Goal: Transaction & Acquisition: Book appointment/travel/reservation

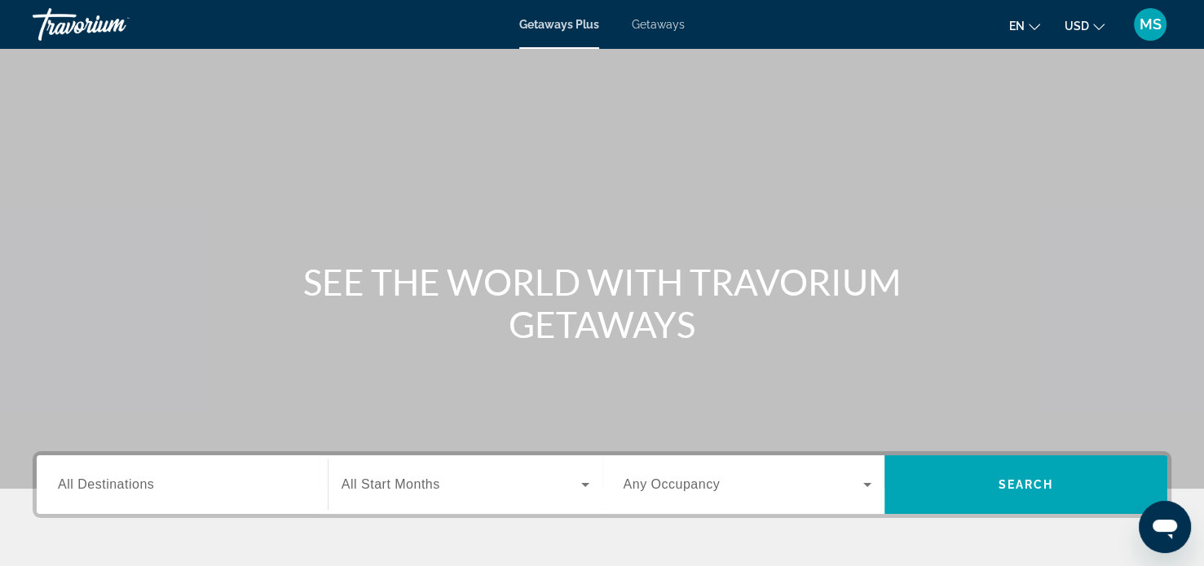
click at [152, 494] on div "Destination All Destinations" at bounding box center [182, 485] width 249 height 46
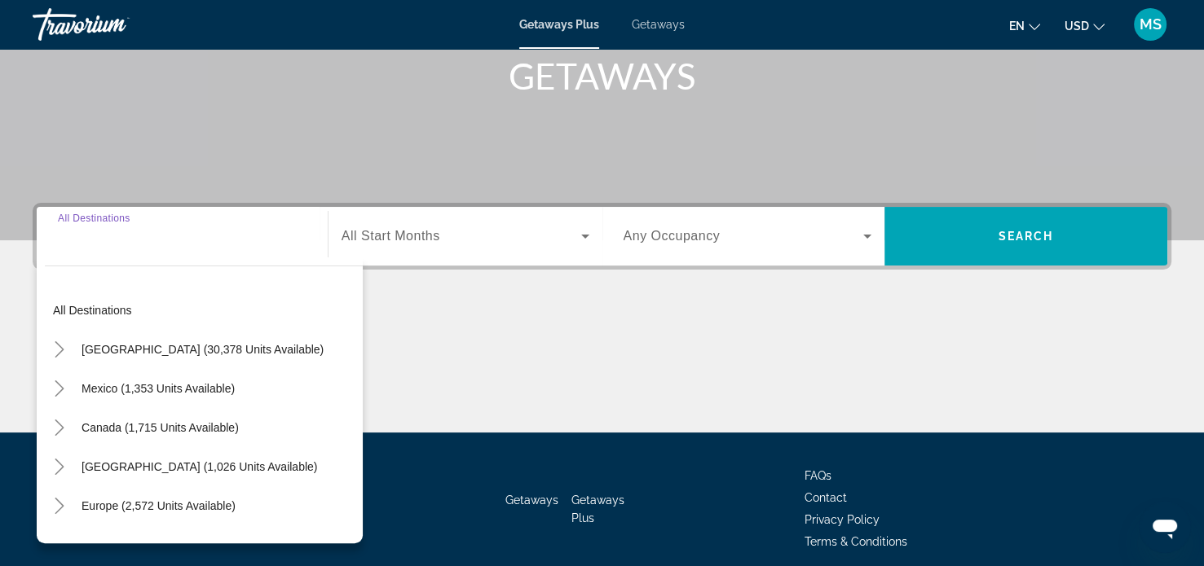
scroll to position [314, 0]
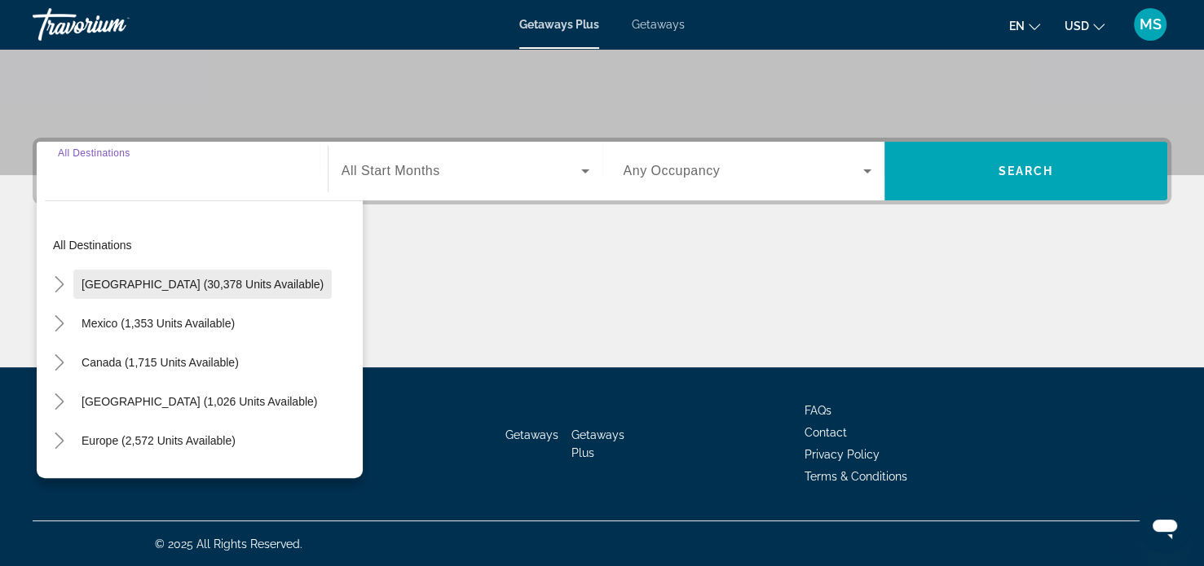
click at [244, 288] on span "[GEOGRAPHIC_DATA] (30,378 units available)" at bounding box center [202, 284] width 242 height 13
type input "**********"
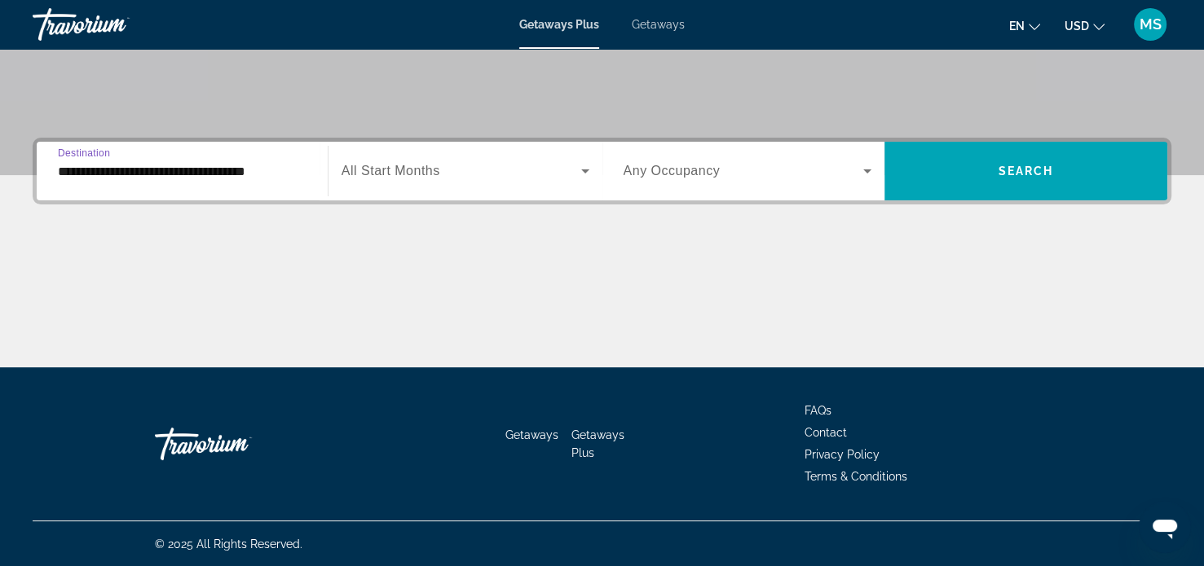
click at [443, 178] on span "Search widget" at bounding box center [461, 171] width 240 height 20
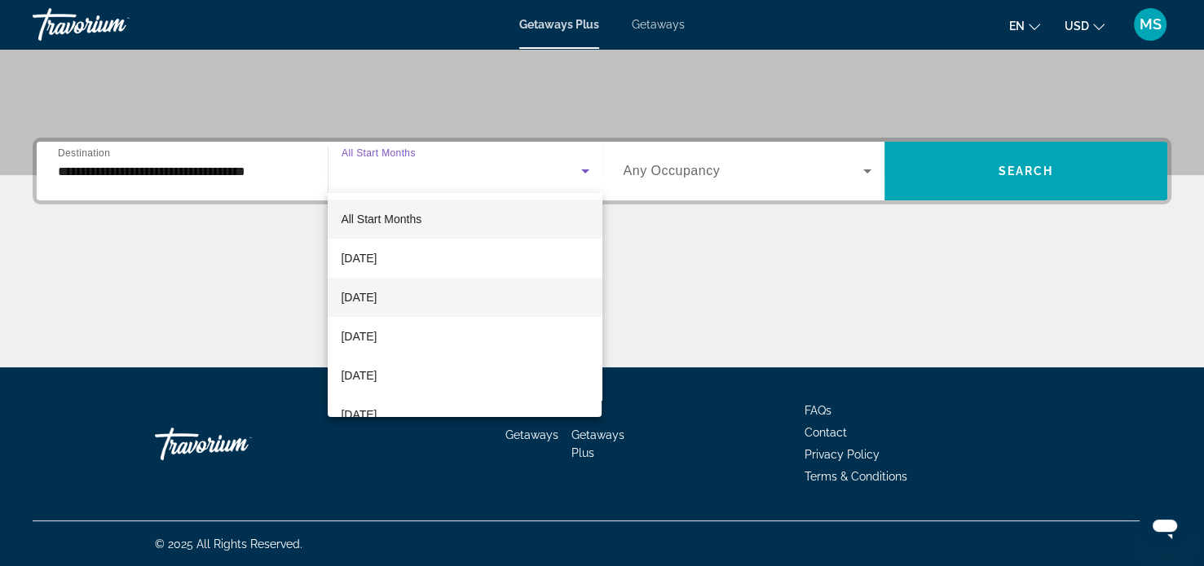
click at [376, 298] on span "[DATE]" at bounding box center [359, 298] width 36 height 20
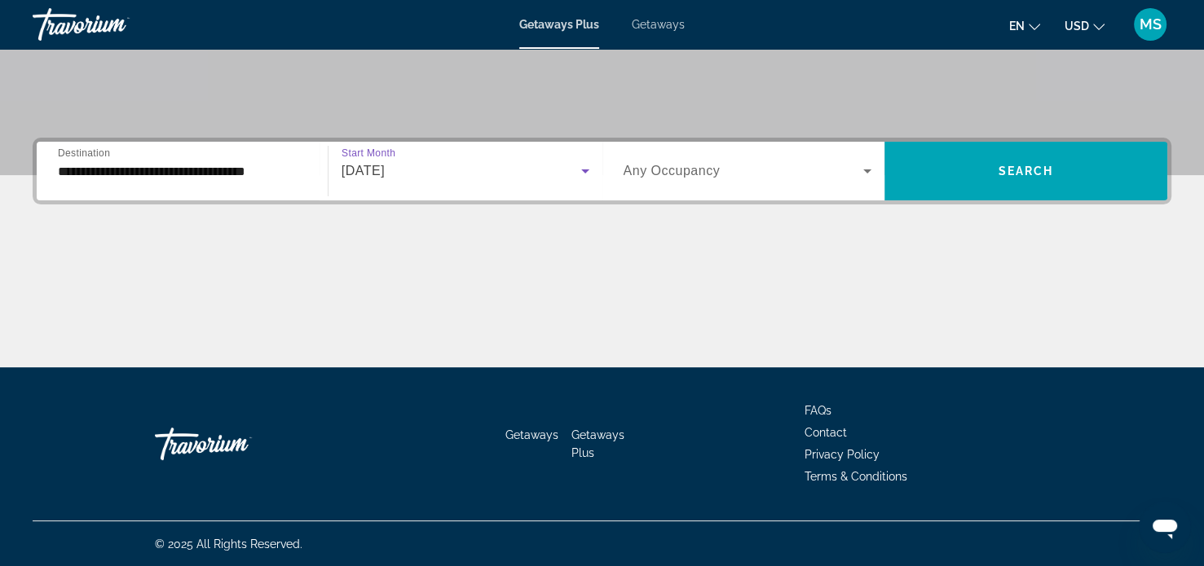
click at [867, 170] on icon "Search widget" at bounding box center [867, 171] width 8 height 4
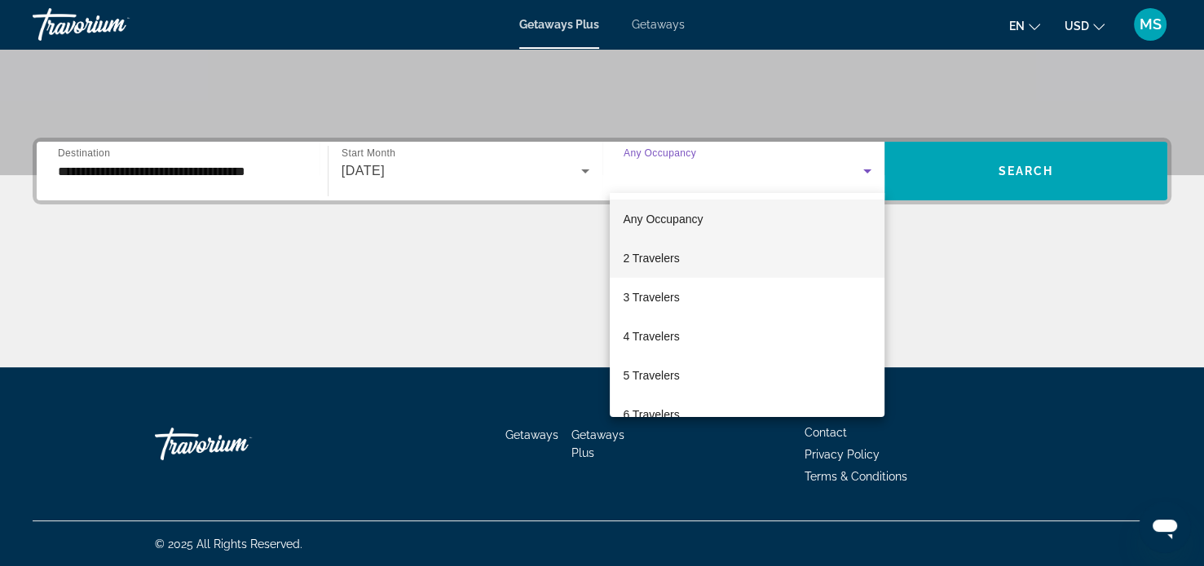
click at [687, 255] on mat-option "2 Travelers" at bounding box center [747, 258] width 275 height 39
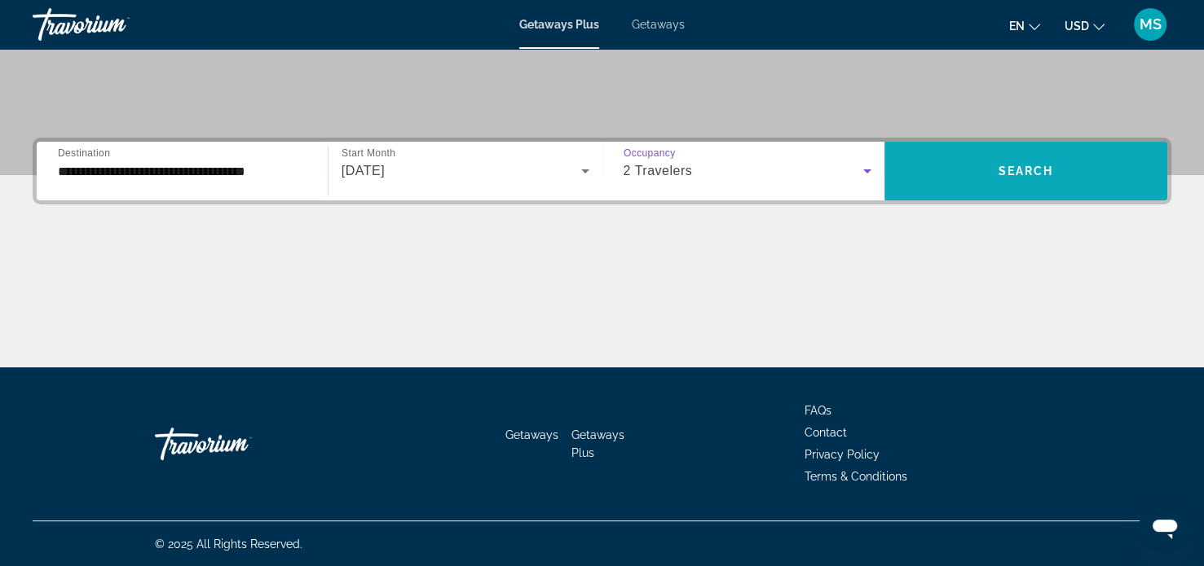
click at [1008, 180] on span "Search widget" at bounding box center [1025, 171] width 283 height 39
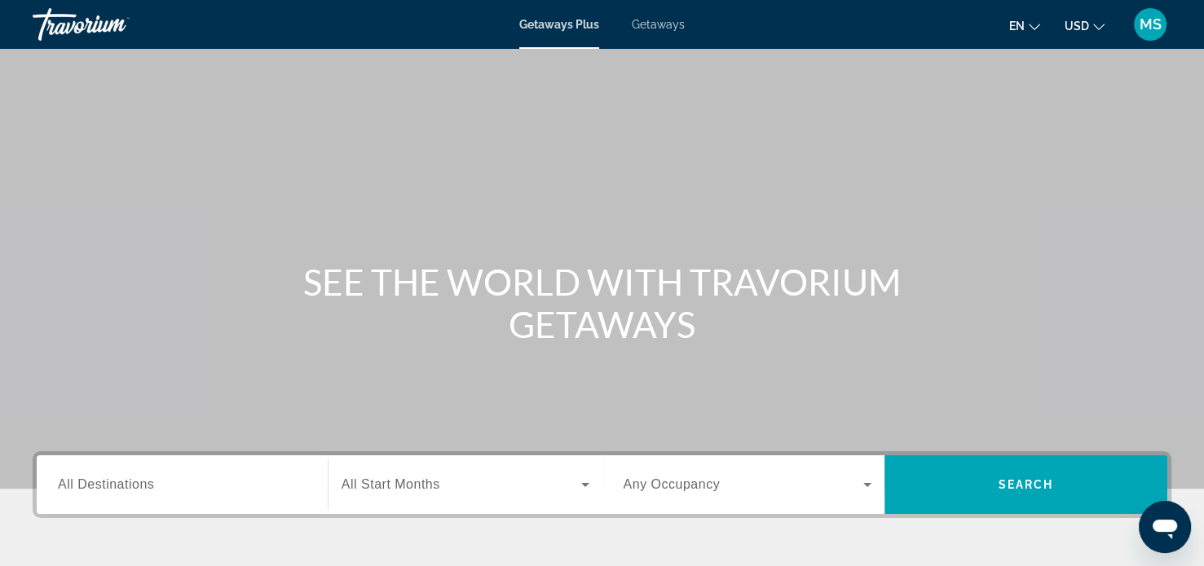
click at [164, 492] on input "Destination All Destinations" at bounding box center [182, 486] width 249 height 20
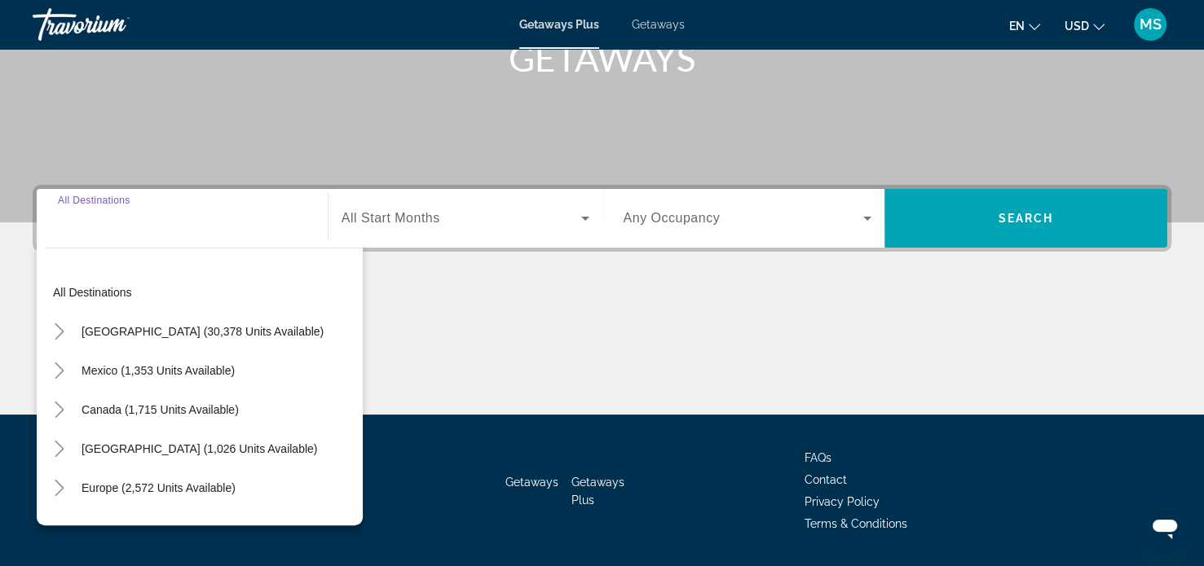
scroll to position [314, 0]
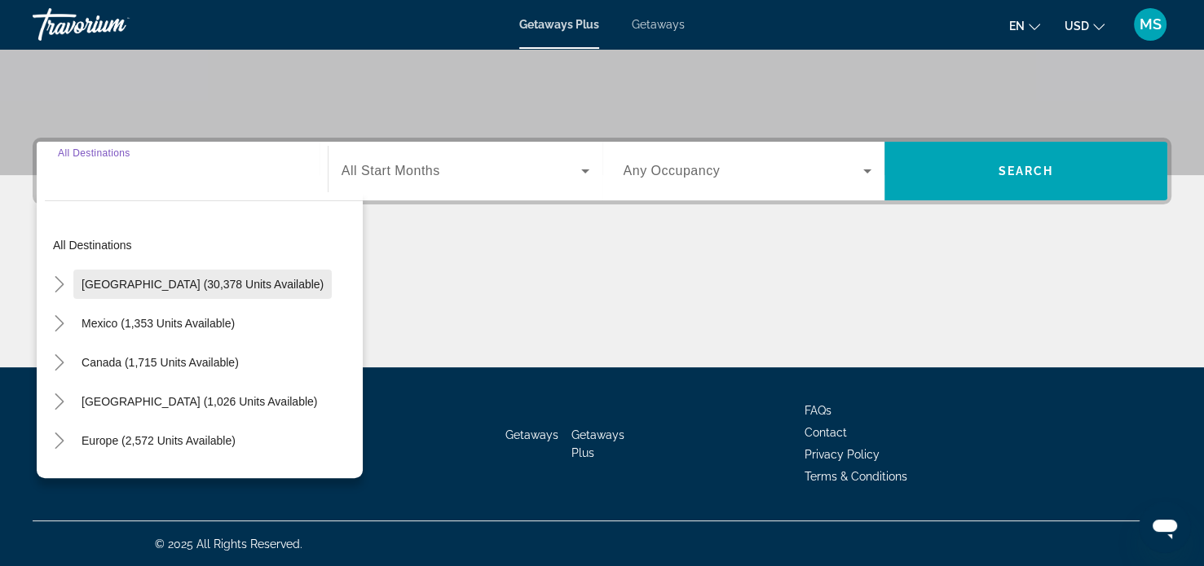
click at [168, 295] on span "Search widget" at bounding box center [202, 284] width 258 height 39
type input "**********"
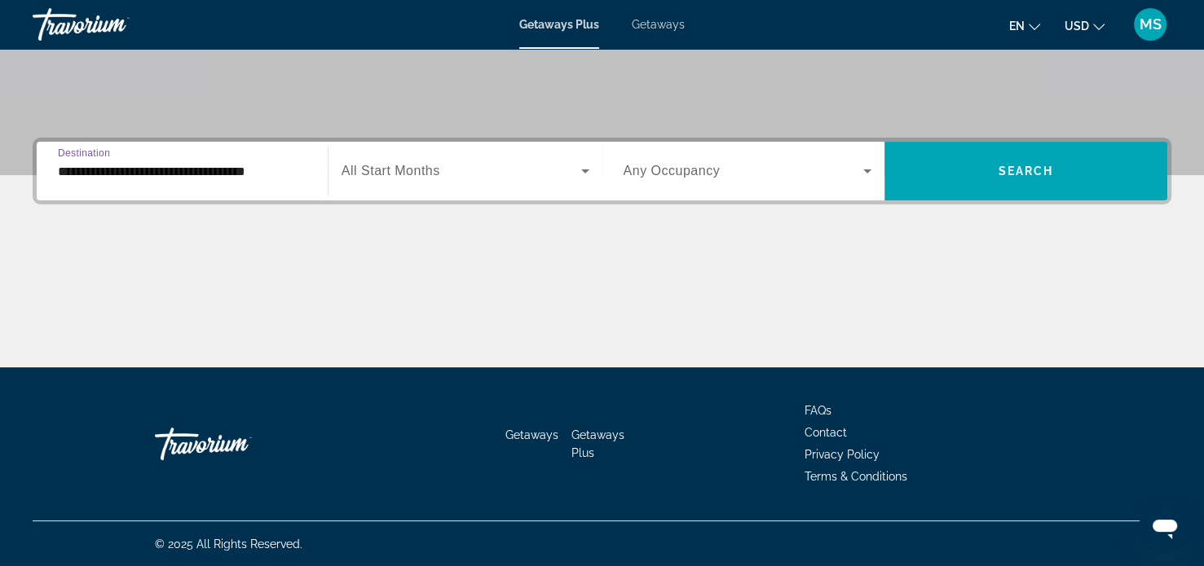
click at [583, 170] on icon "Search widget" at bounding box center [585, 171] width 8 height 4
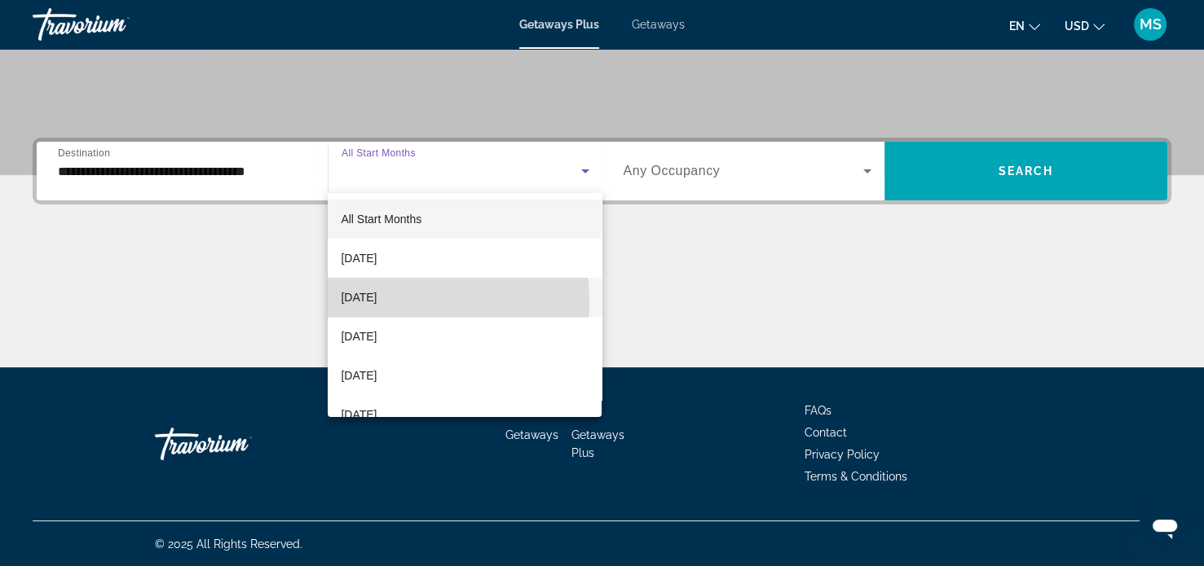
click at [376, 302] on span "[DATE]" at bounding box center [359, 298] width 36 height 20
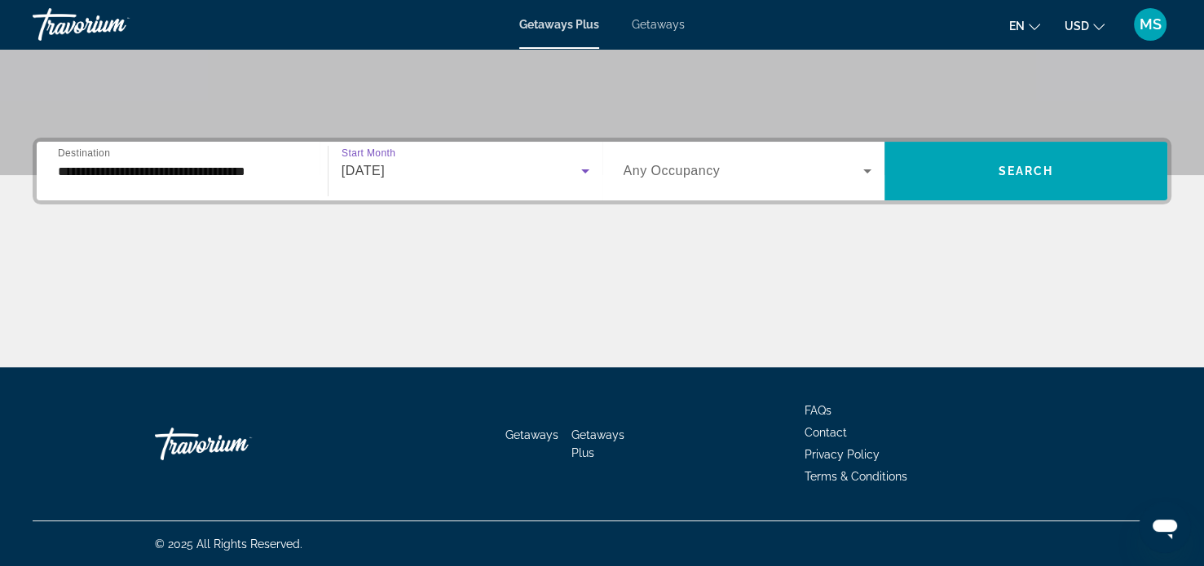
click at [867, 176] on icon "Search widget" at bounding box center [867, 171] width 20 height 20
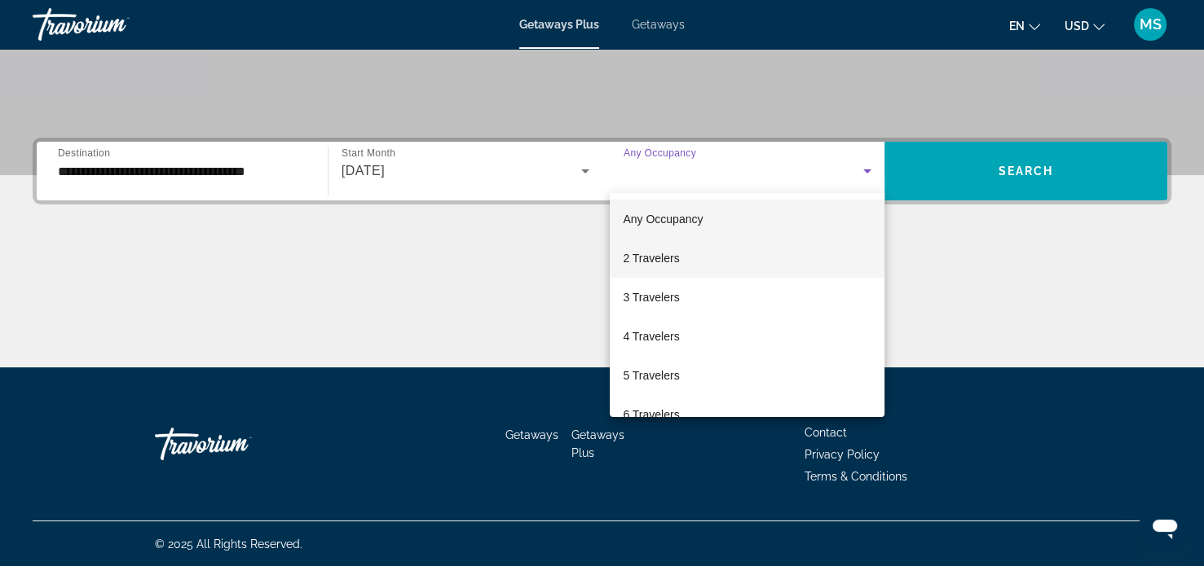
click at [689, 266] on mat-option "2 Travelers" at bounding box center [747, 258] width 275 height 39
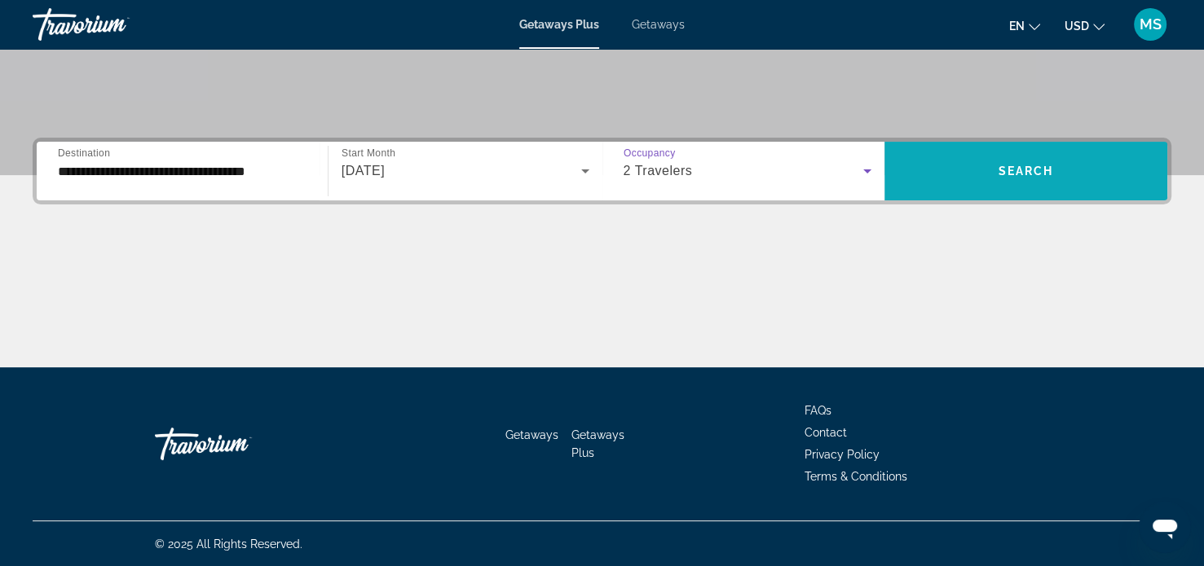
click at [1042, 180] on span "Search widget" at bounding box center [1025, 171] width 283 height 39
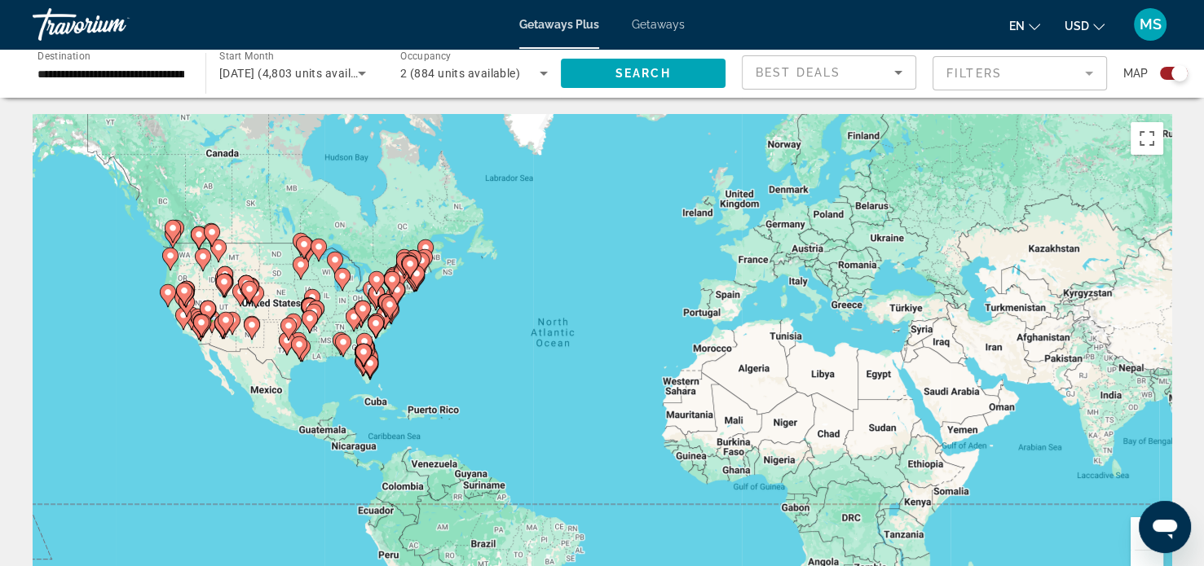
click at [368, 365] on gmp-advanced-marker "Main content" at bounding box center [363, 355] width 16 height 24
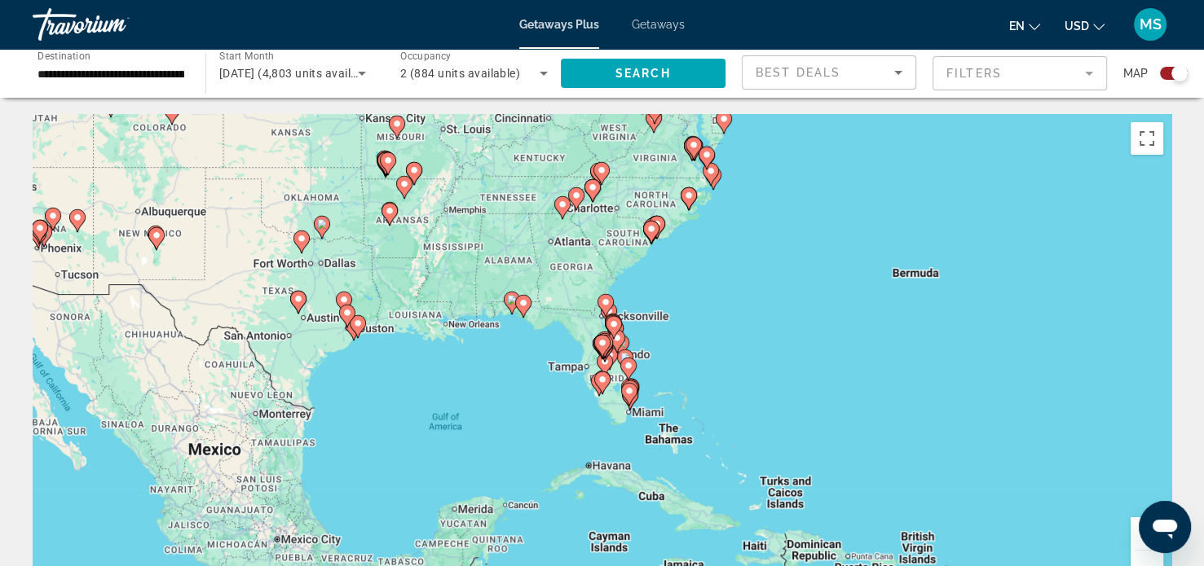
click at [596, 387] on gmp-advanced-marker "Main content" at bounding box center [602, 383] width 16 height 24
type input "**********"
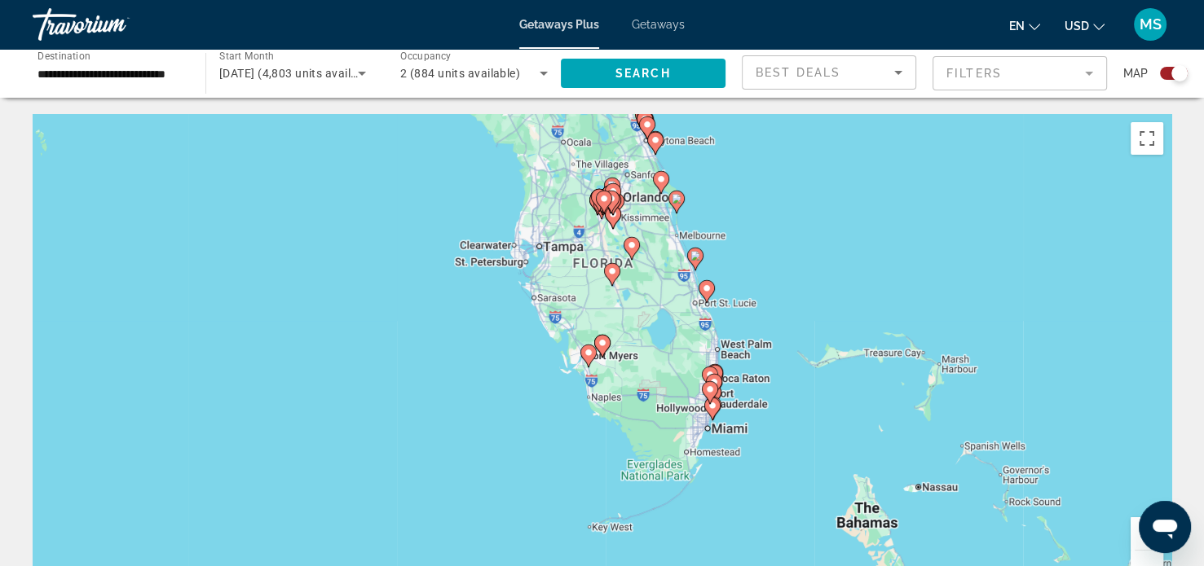
click at [897, 72] on icon "Sort by" at bounding box center [898, 73] width 8 height 4
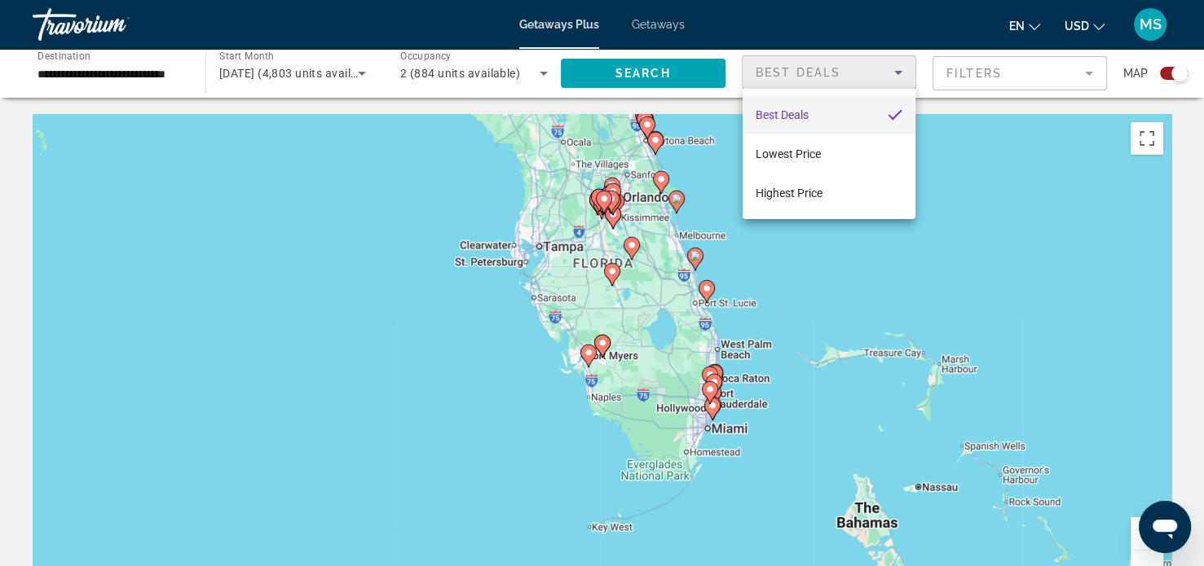
click at [808, 119] on span "Best Deals" at bounding box center [781, 114] width 53 height 13
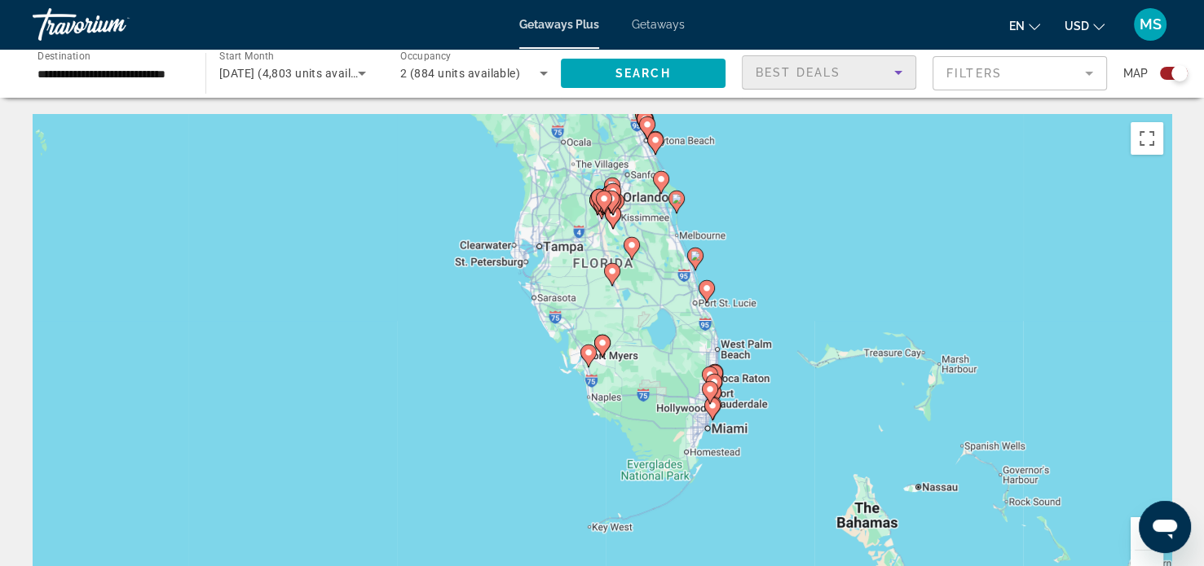
click at [1093, 75] on mat-form-field "Filters" at bounding box center [1019, 73] width 174 height 34
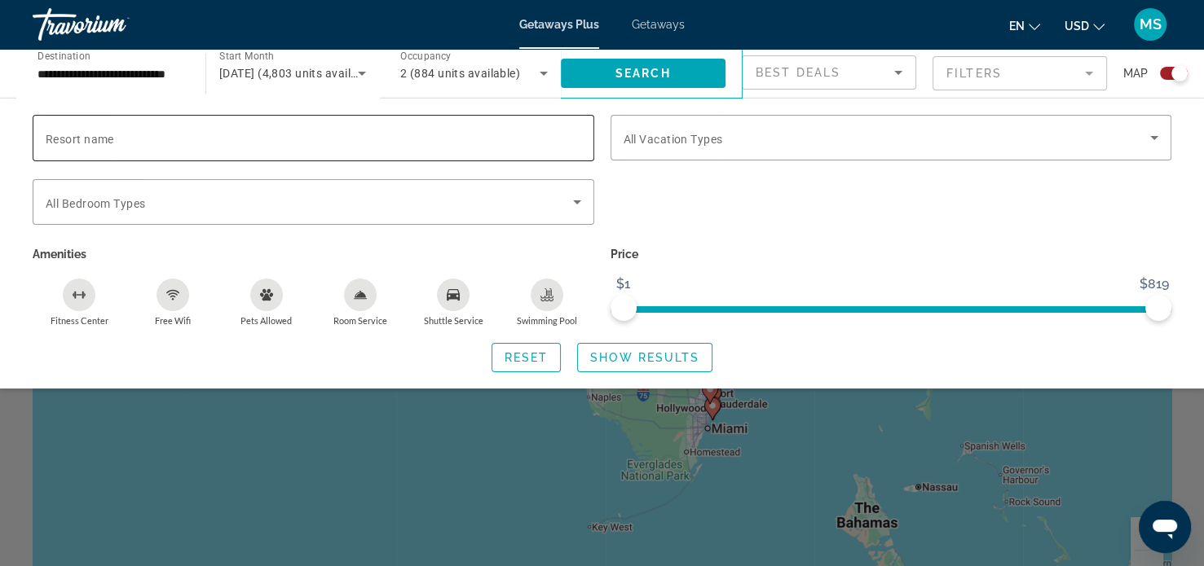
click at [126, 146] on input "Resort name" at bounding box center [313, 139] width 535 height 20
type input "**********"
click at [576, 201] on icon "Search widget" at bounding box center [577, 202] width 8 height 4
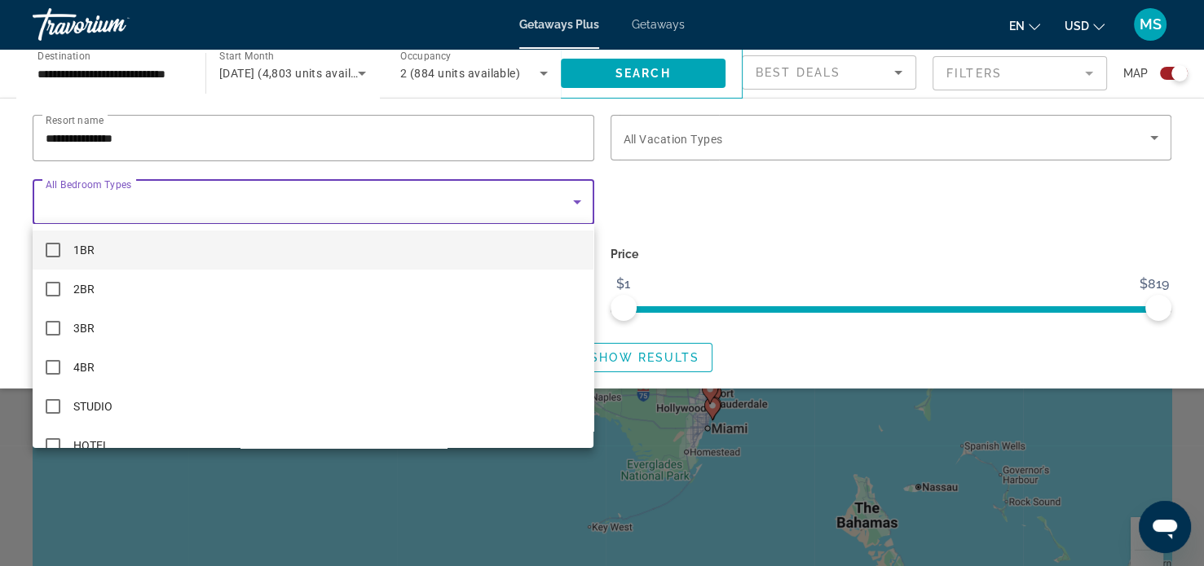
click at [69, 258] on mat-option "1BR" at bounding box center [313, 250] width 561 height 39
click at [1155, 143] on div at bounding box center [602, 283] width 1204 height 566
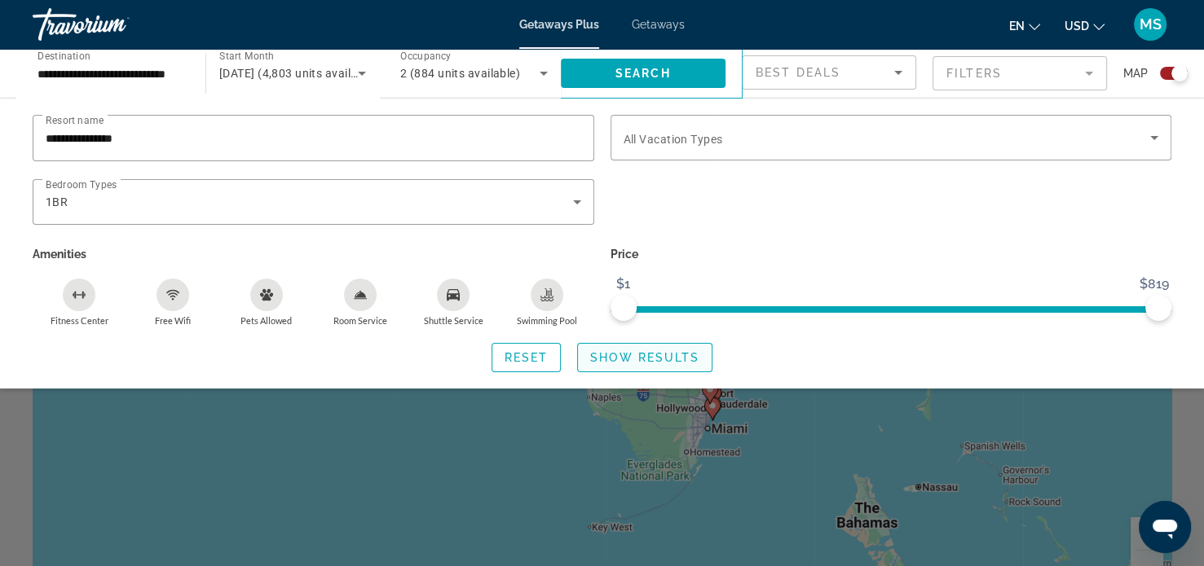
click at [681, 367] on span "Search widget" at bounding box center [645, 357] width 134 height 39
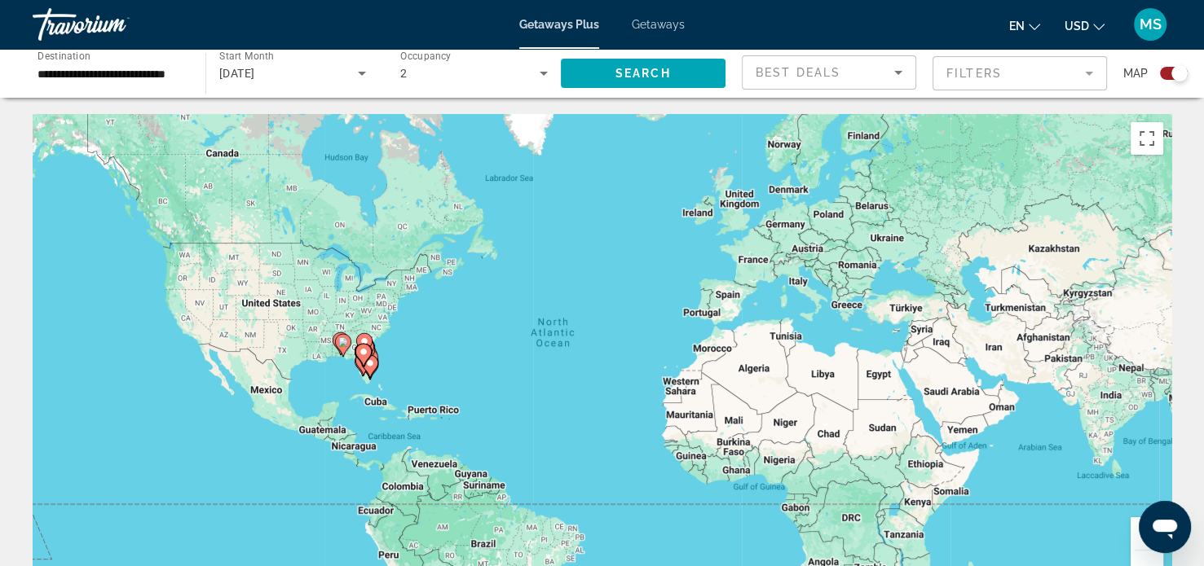
click at [1089, 77] on mat-form-field "Filters" at bounding box center [1019, 73] width 174 height 34
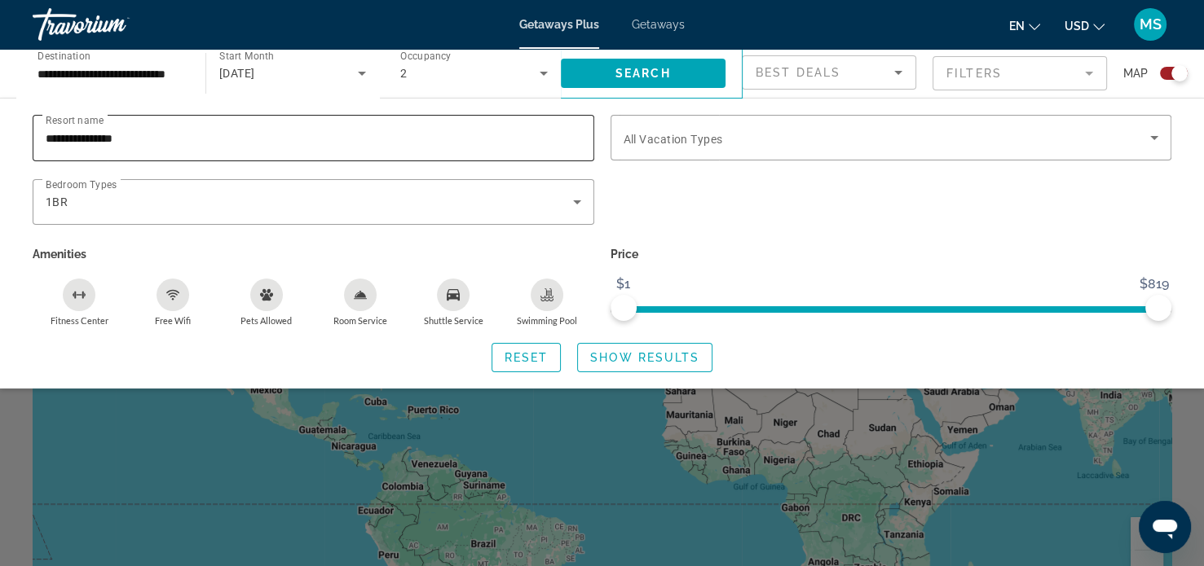
click at [228, 144] on input "**********" at bounding box center [313, 139] width 535 height 20
type input "**********"
click at [792, 145] on span "Search widget" at bounding box center [886, 138] width 527 height 20
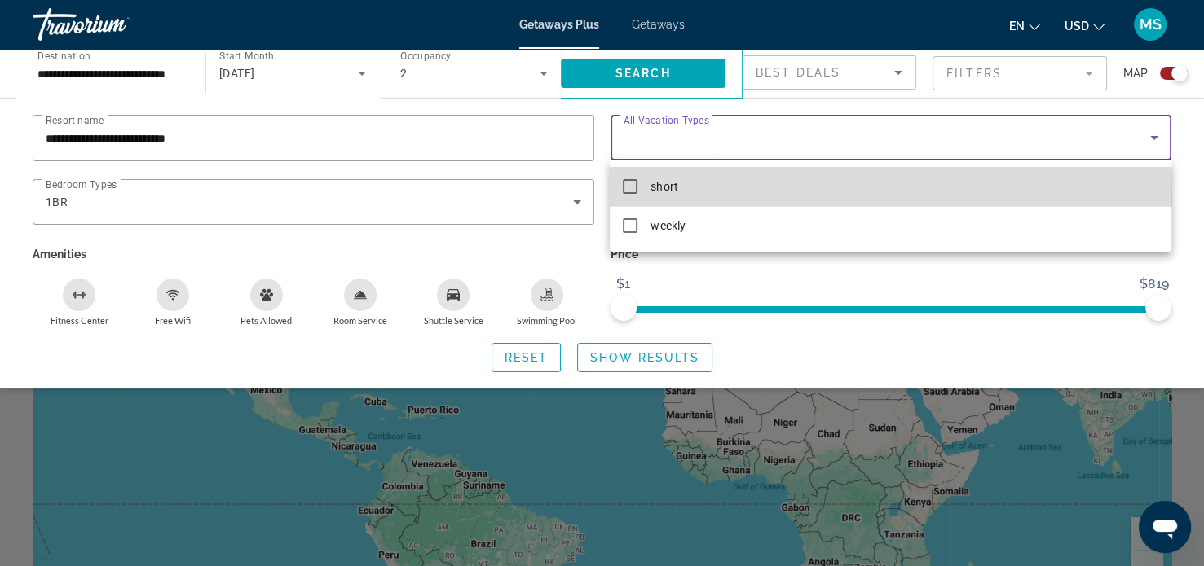
click at [635, 196] on mat-option "short" at bounding box center [890, 186] width 561 height 39
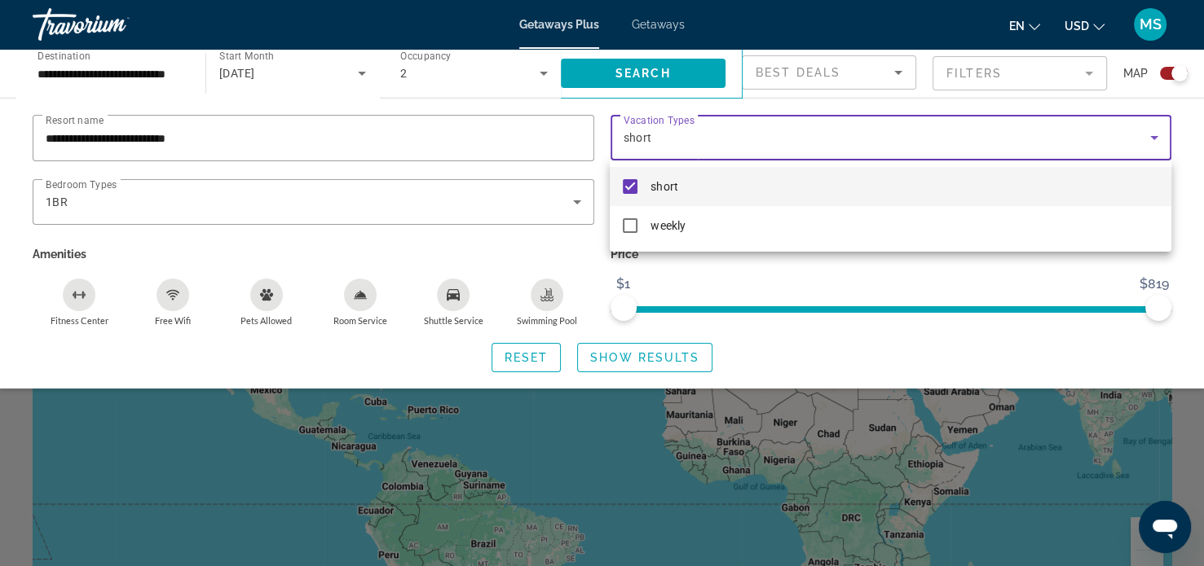
click at [718, 153] on div at bounding box center [602, 283] width 1204 height 566
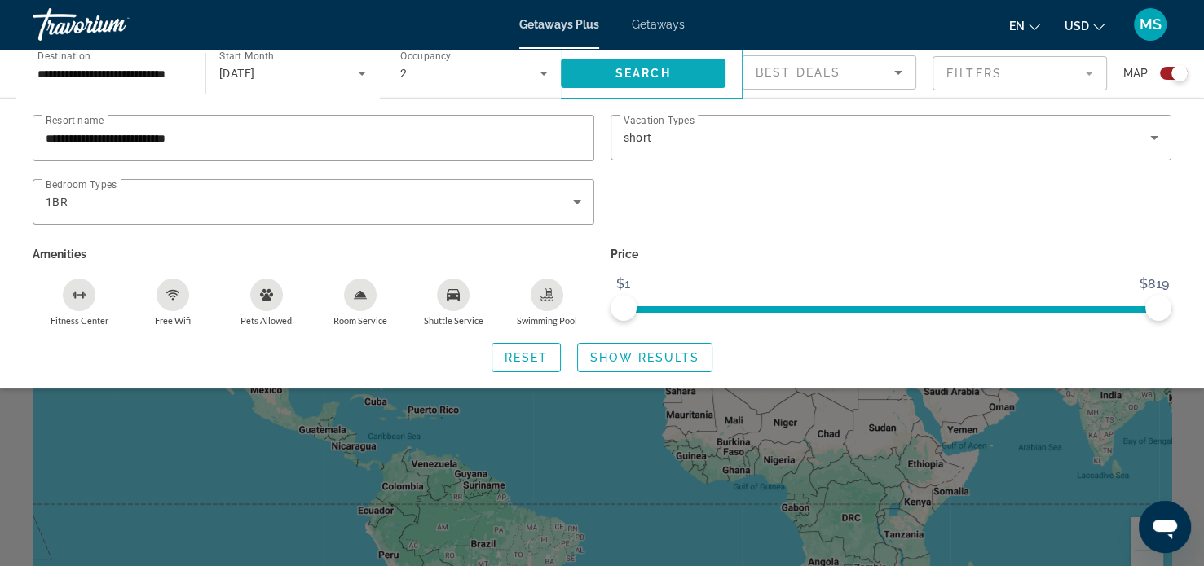
click at [680, 80] on span "Search widget" at bounding box center [643, 73] width 165 height 39
click at [675, 72] on span "Search widget" at bounding box center [643, 73] width 165 height 39
click at [684, 359] on span "Show Results" at bounding box center [644, 357] width 109 height 13
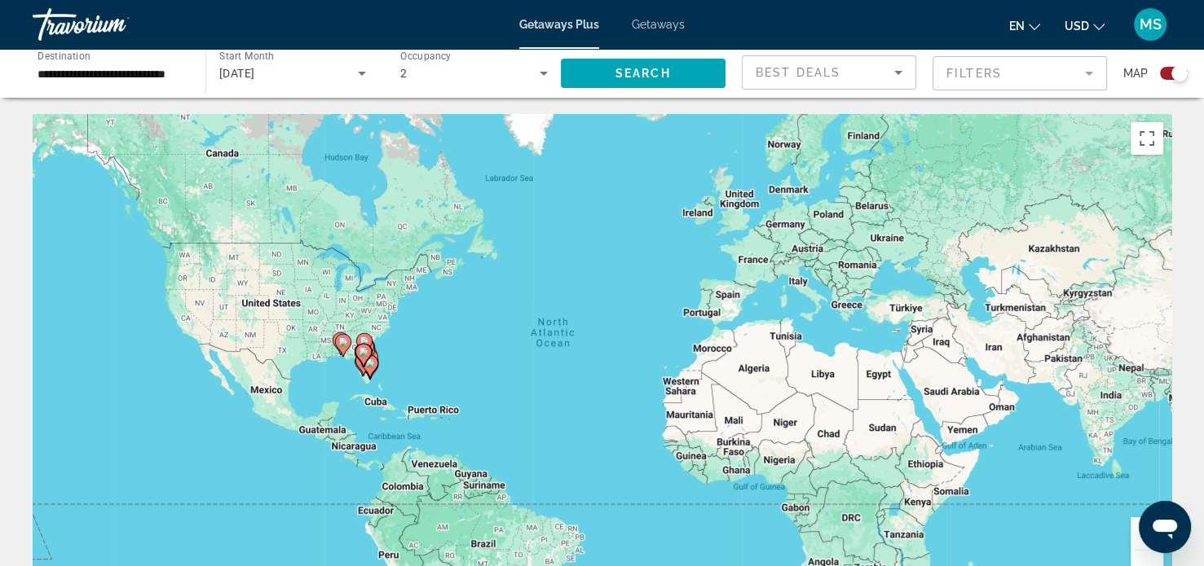
click at [372, 364] on div "To activate drag with keyboard, press Alt + Enter. Once in keyboard drag state,…" at bounding box center [602, 358] width 1138 height 489
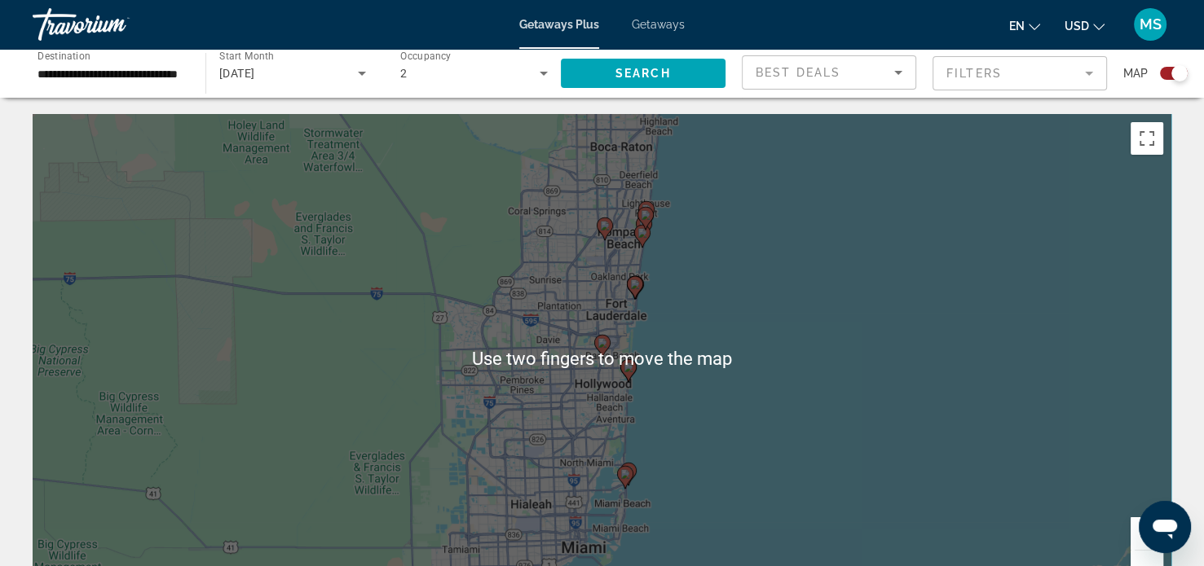
click at [988, 345] on div "To activate drag with keyboard, press Alt + Enter. Once in keyboard drag state,…" at bounding box center [602, 358] width 1138 height 489
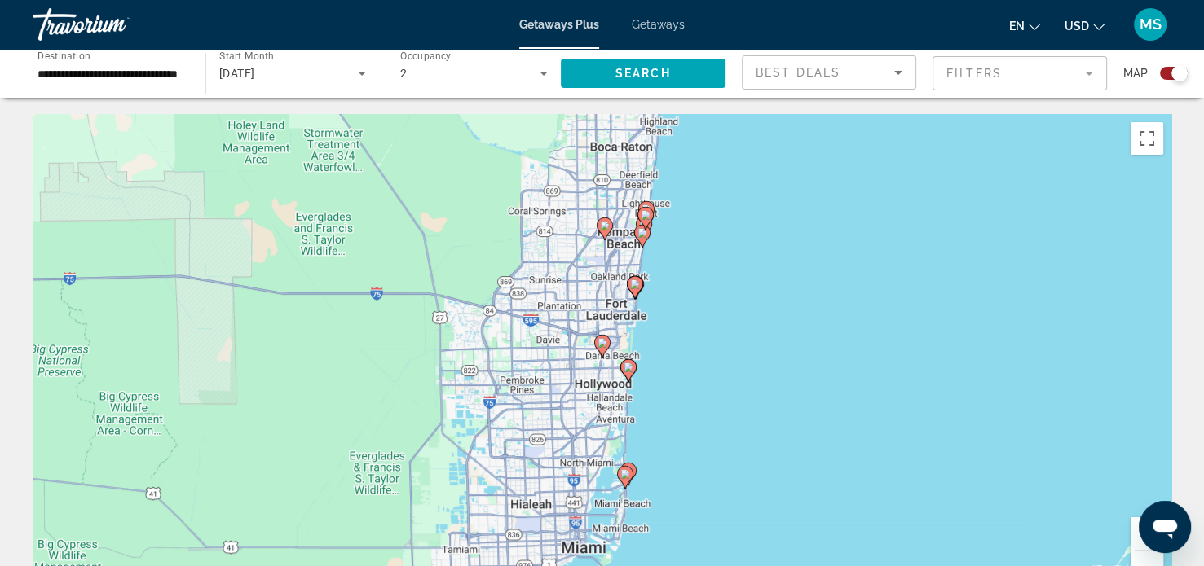
click at [887, 78] on div "Best Deals" at bounding box center [824, 73] width 139 height 20
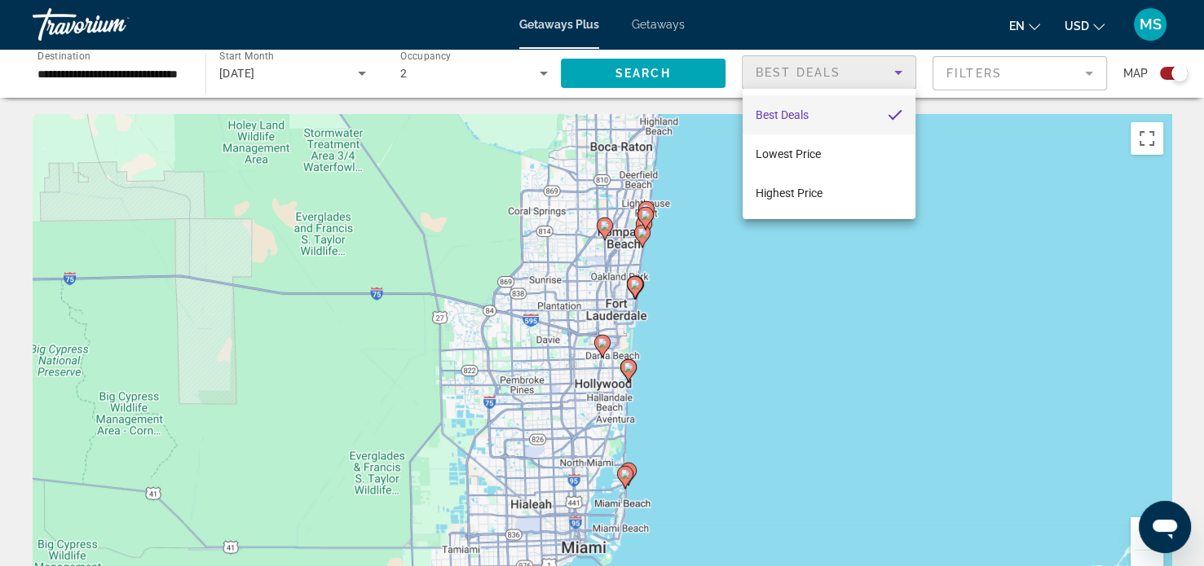
click at [1084, 83] on div at bounding box center [602, 283] width 1204 height 566
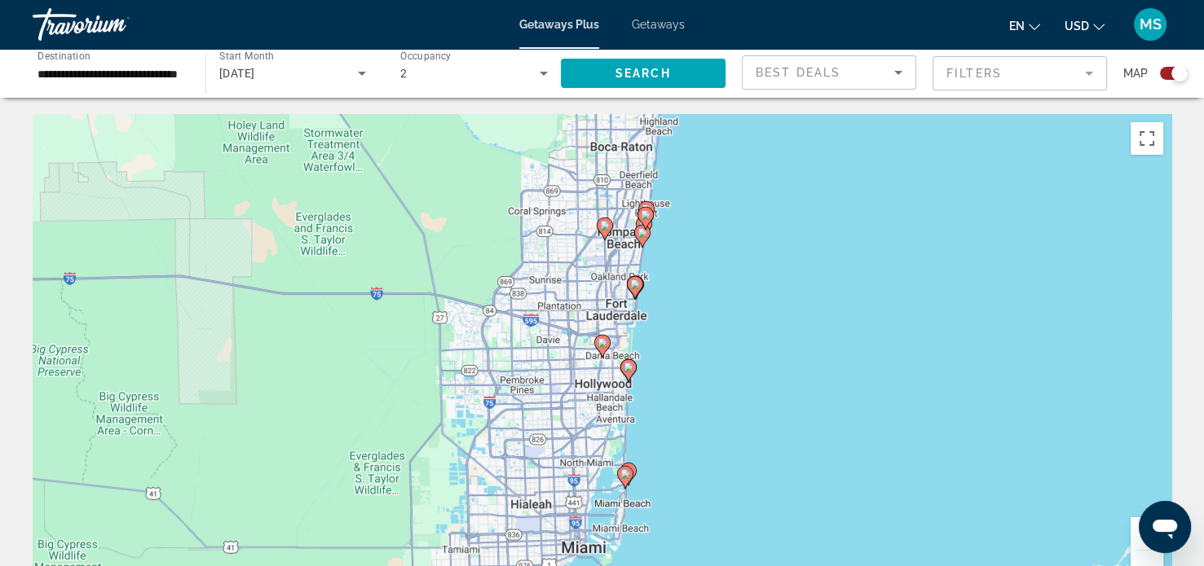
click at [1018, 87] on mat-form-field "Filters" at bounding box center [1019, 73] width 174 height 34
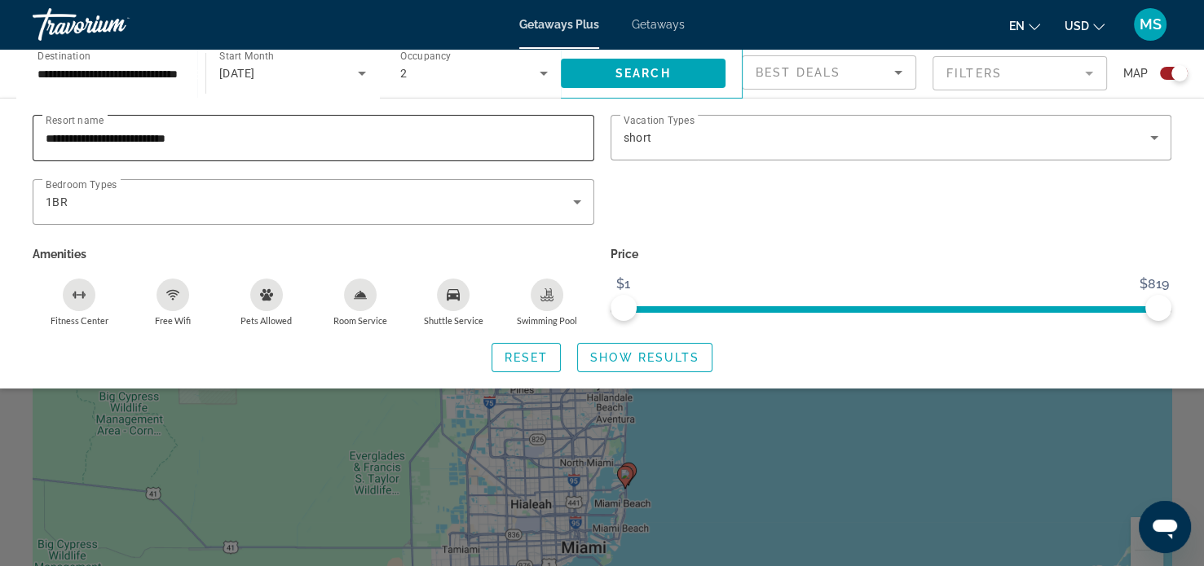
click at [286, 146] on input "**********" at bounding box center [313, 139] width 535 height 20
click at [653, 363] on span "Show Results" at bounding box center [644, 357] width 109 height 13
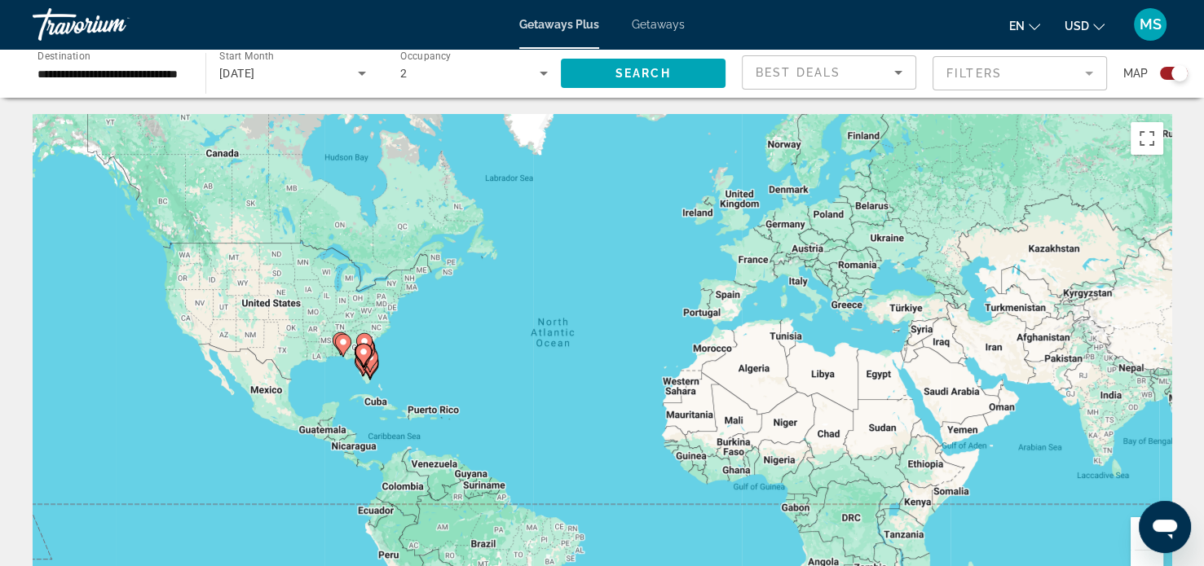
click at [539, 72] on icon "Search widget" at bounding box center [544, 74] width 20 height 20
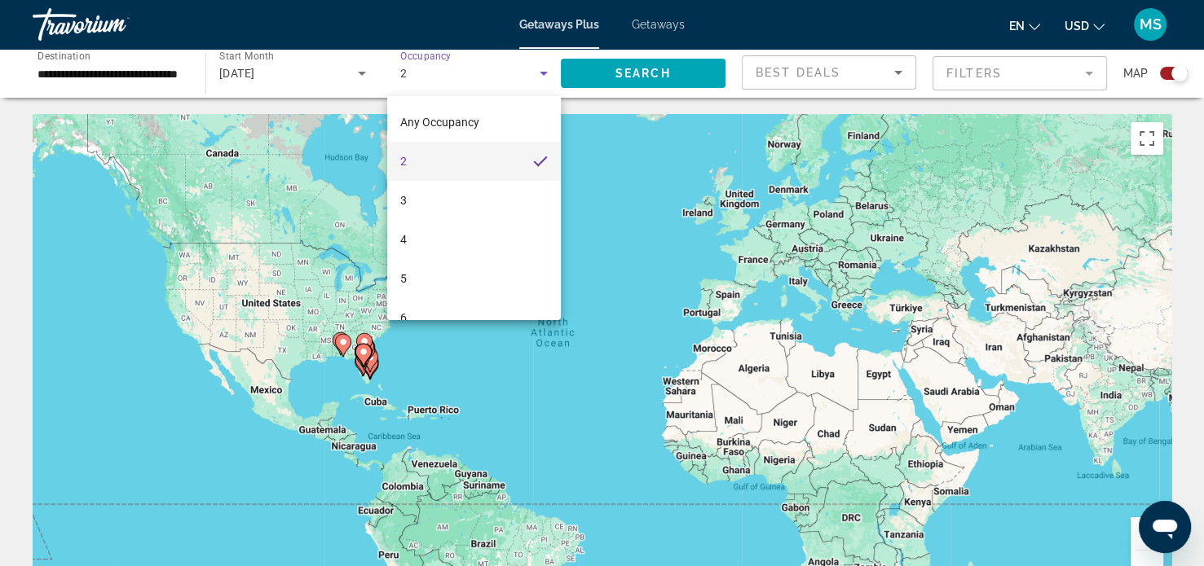
click at [655, 75] on div at bounding box center [602, 283] width 1204 height 566
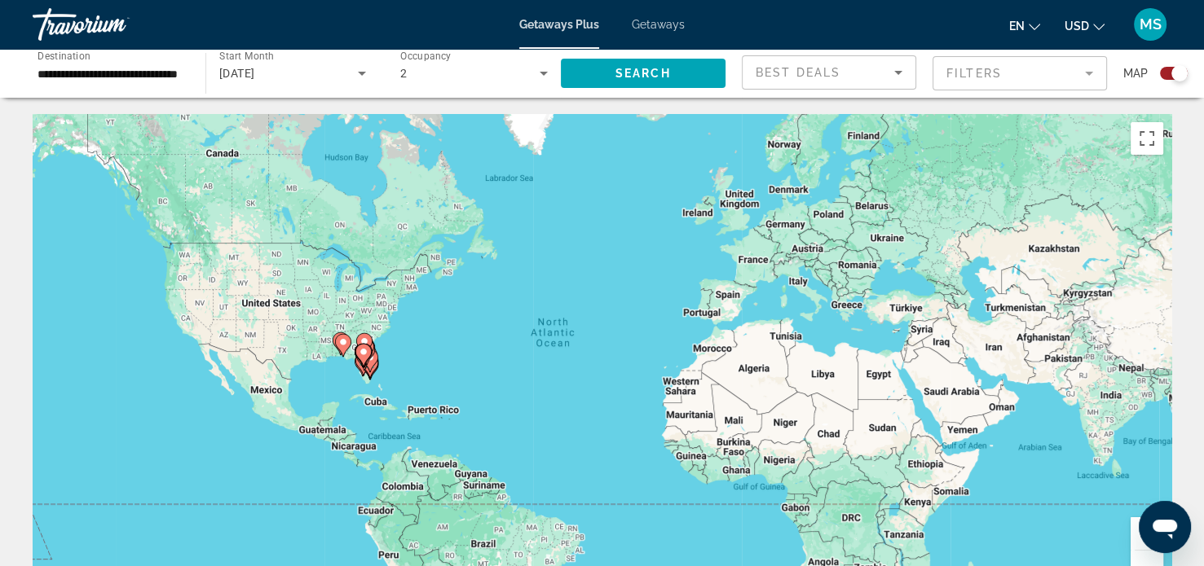
click at [368, 365] on gmp-advanced-marker "Main content" at bounding box center [363, 355] width 16 height 24
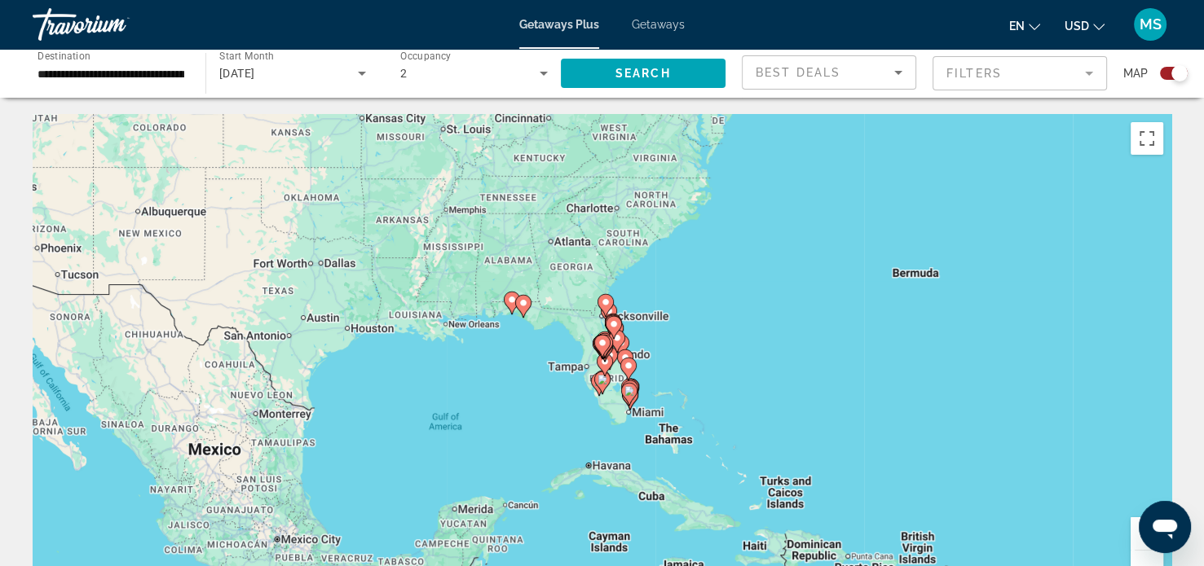
click at [619, 342] on image "Main content" at bounding box center [617, 338] width 10 height 10
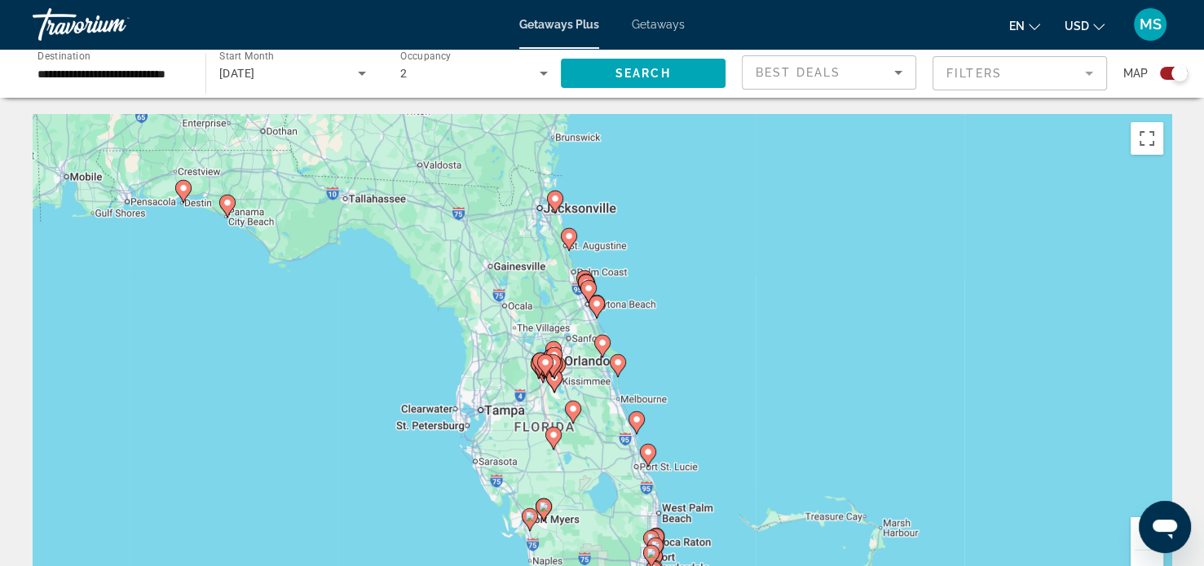
click at [555, 367] on image "Main content" at bounding box center [553, 363] width 10 height 10
type input "**********"
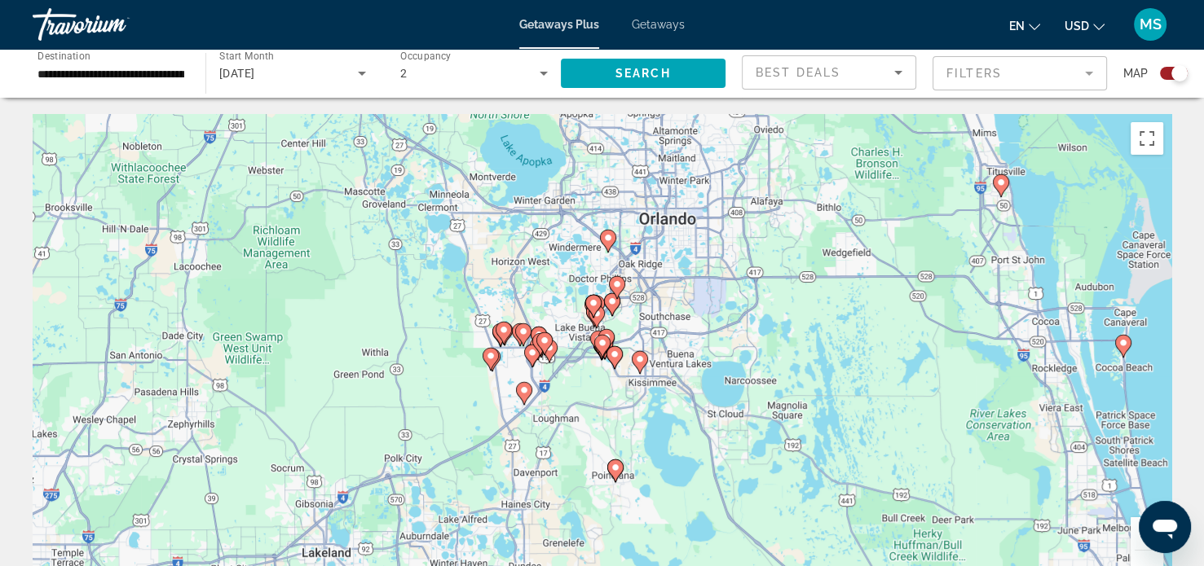
click at [596, 338] on icon "Main content" at bounding box center [601, 346] width 15 height 21
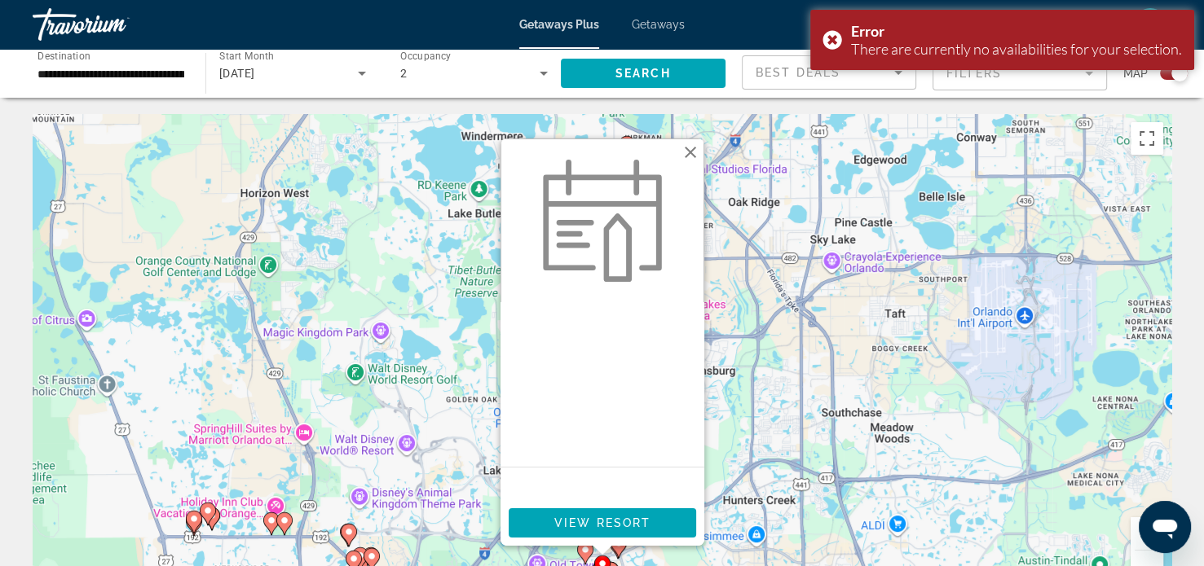
click at [618, 544] on div "From You save View Resort" at bounding box center [602, 507] width 204 height 78
click at [654, 517] on span "Main content" at bounding box center [601, 523] width 187 height 39
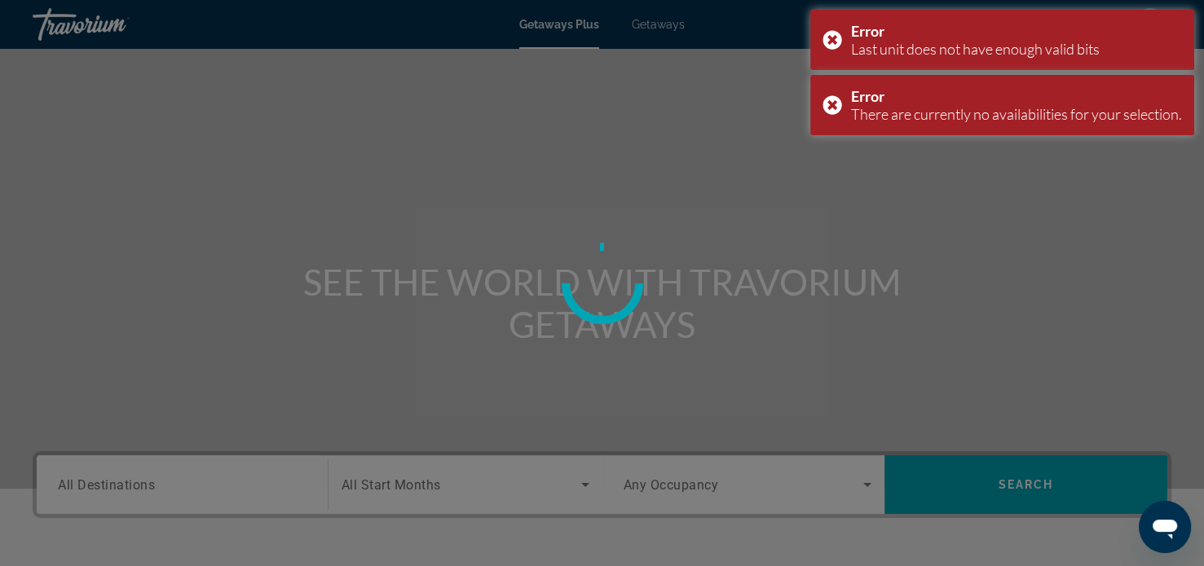
click at [828, 44] on div at bounding box center [602, 283] width 1204 height 566
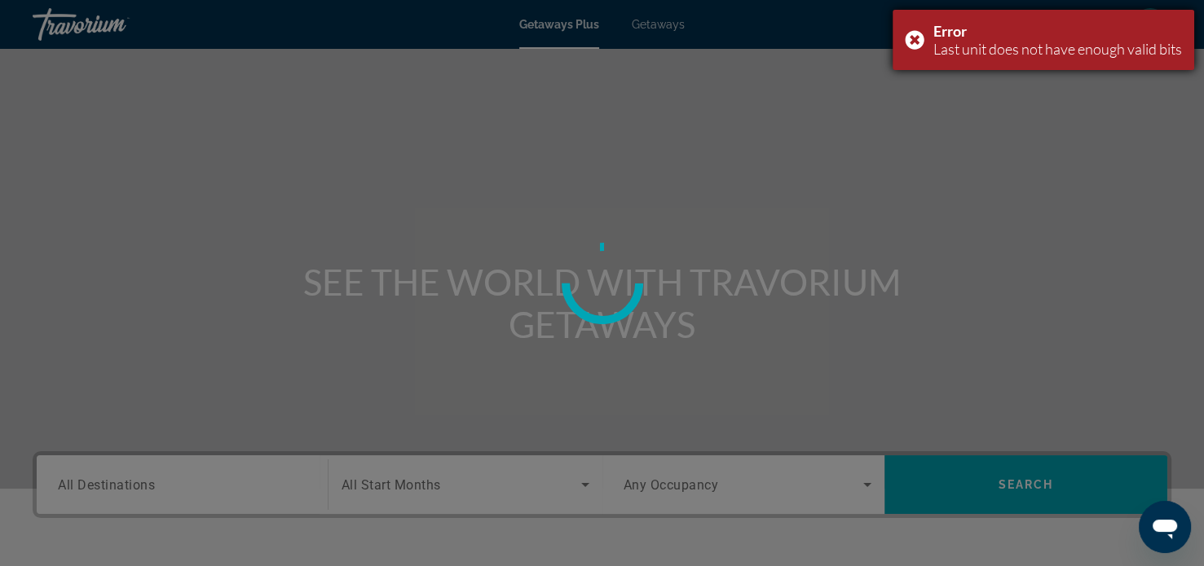
click at [916, 40] on div "Error Last unit does not have enough valid bits" at bounding box center [1042, 40] width 301 height 60
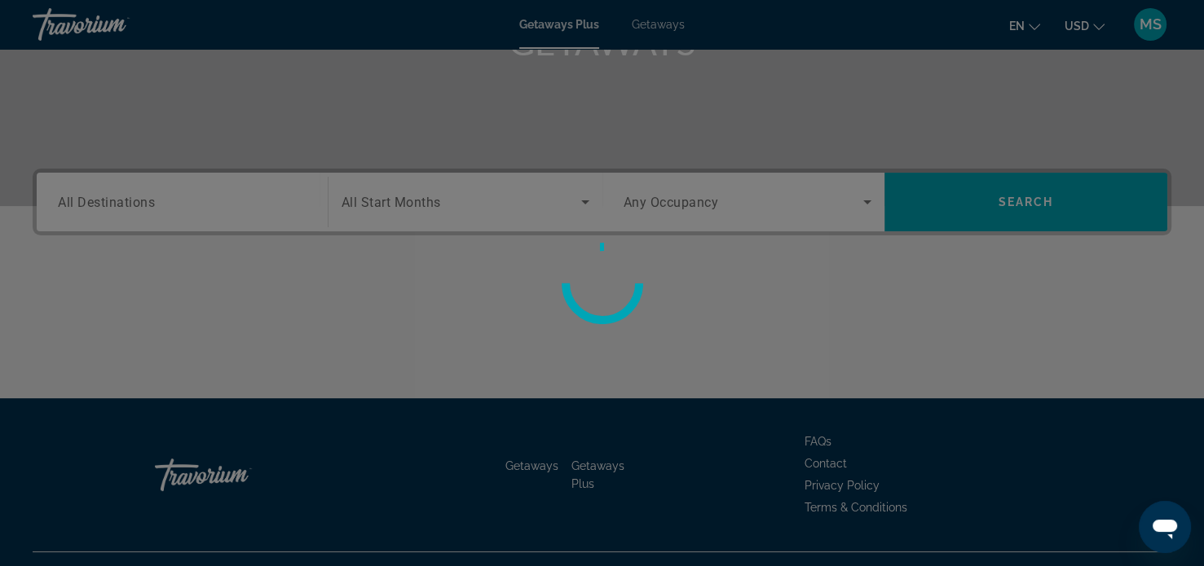
scroll to position [284, 0]
click at [492, 407] on div at bounding box center [602, 283] width 1204 height 566
click at [533, 388] on div at bounding box center [602, 283] width 1204 height 566
